Goal: Find specific page/section: Find specific page/section

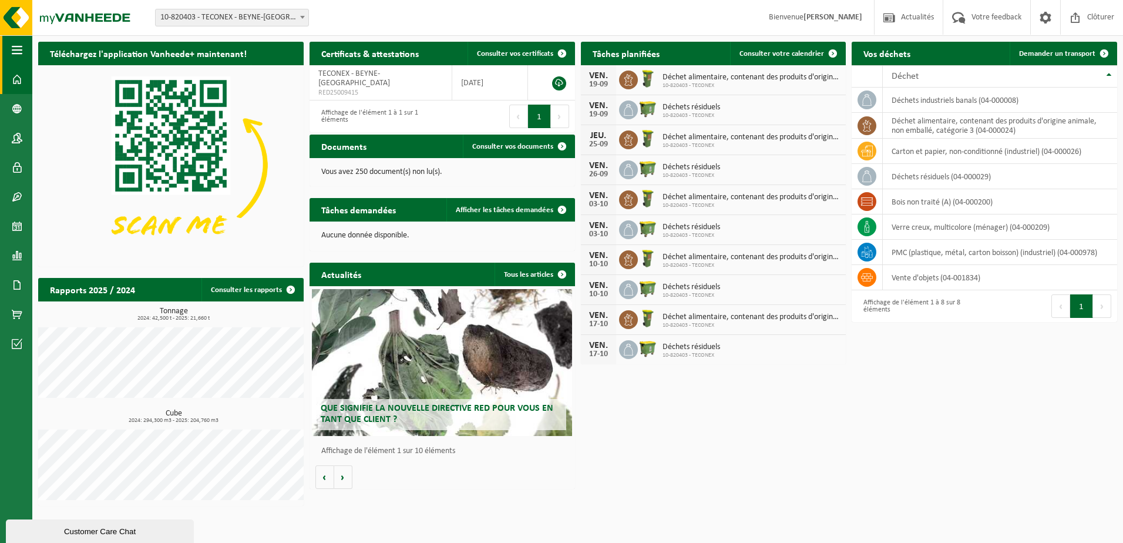
click at [7, 51] on button "Navigation" at bounding box center [16, 49] width 32 height 29
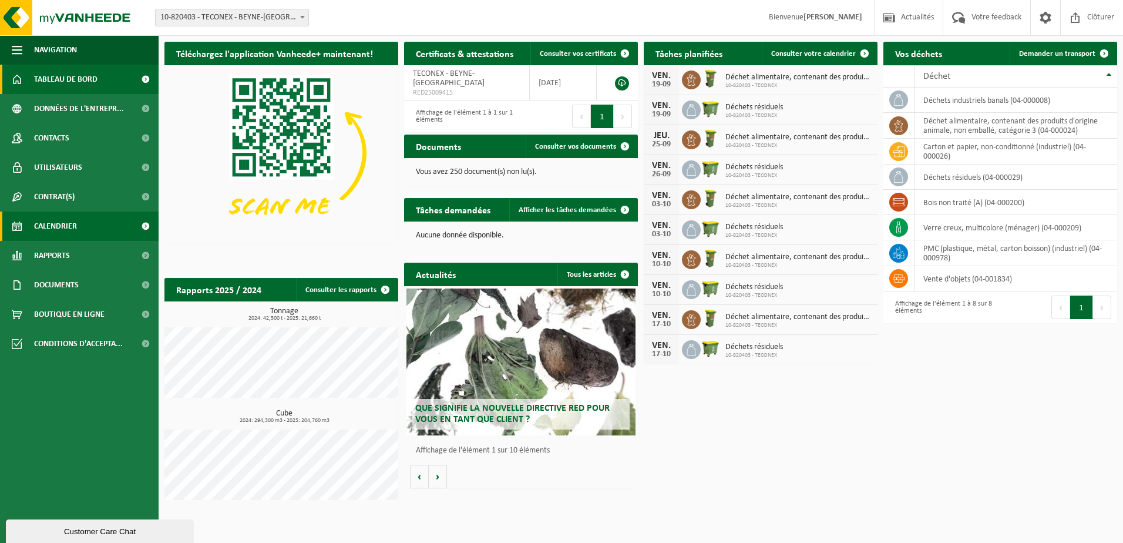
click at [43, 223] on span "Calendrier" at bounding box center [55, 226] width 43 height 29
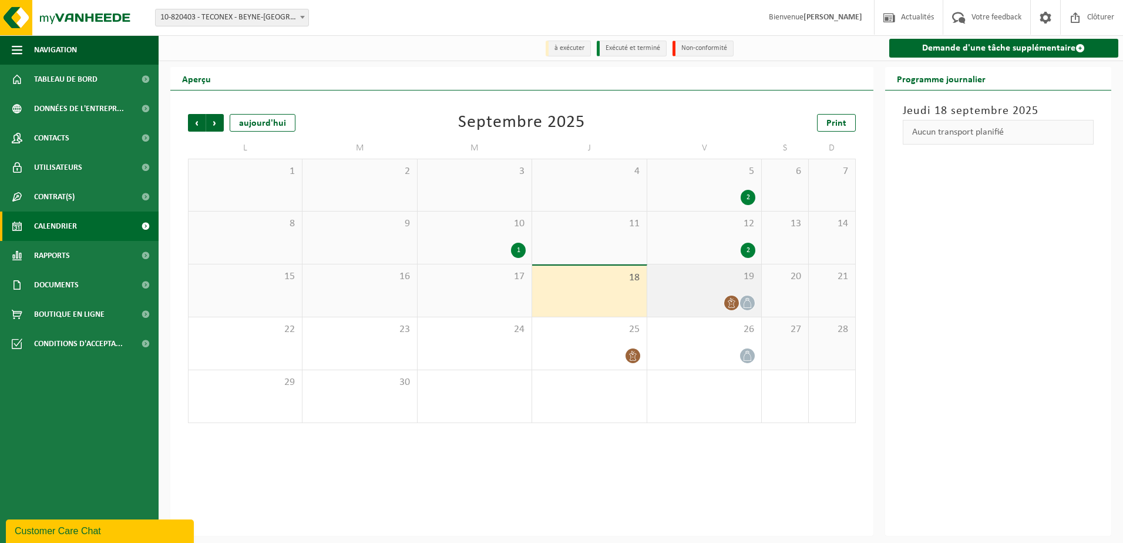
click at [701, 303] on div at bounding box center [704, 303] width 102 height 16
